Goal: Task Accomplishment & Management: Complete application form

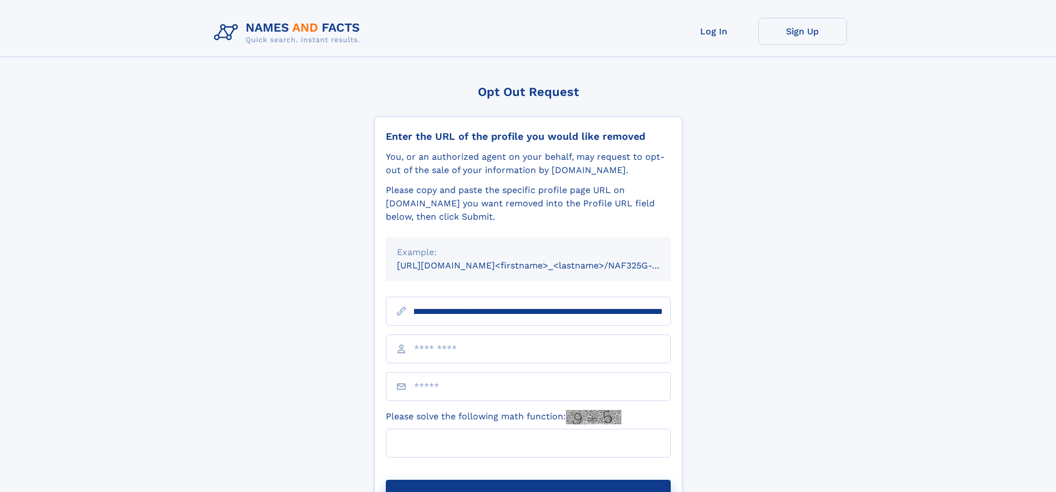
scroll to position [0, 141]
type input "**********"
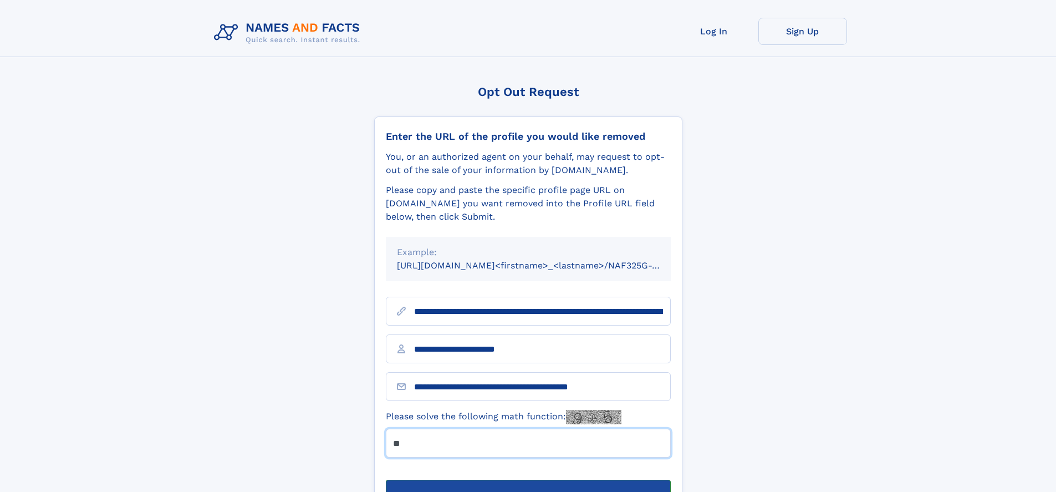
type input "**"
click at [528, 480] on button "Submit Opt Out Request" at bounding box center [528, 497] width 285 height 35
